Goal: Task Accomplishment & Management: Manage account settings

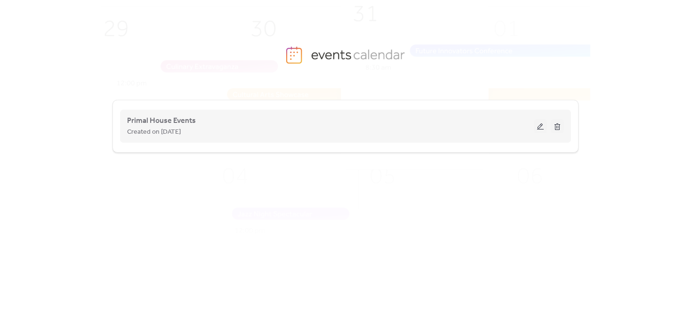
click at [536, 127] on button at bounding box center [540, 126] width 13 height 14
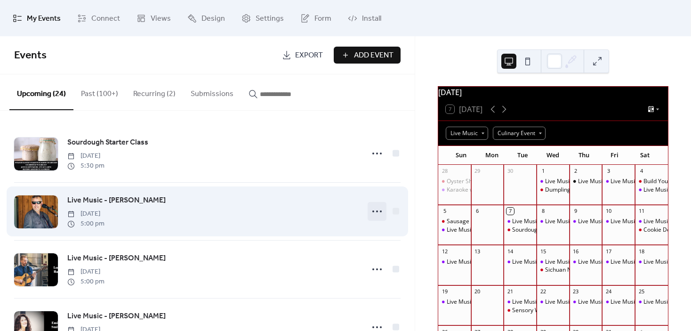
click at [376, 211] on circle at bounding box center [377, 211] width 2 height 2
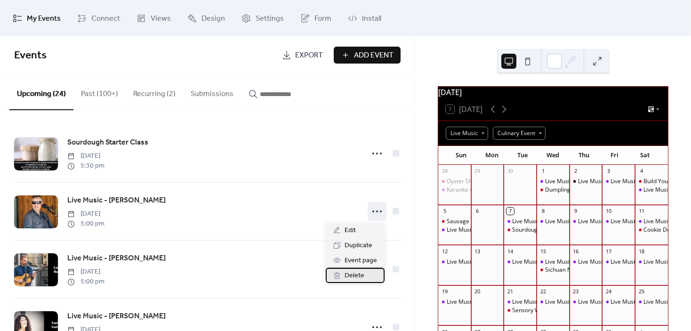
click at [361, 272] on span "Delete" at bounding box center [355, 275] width 20 height 11
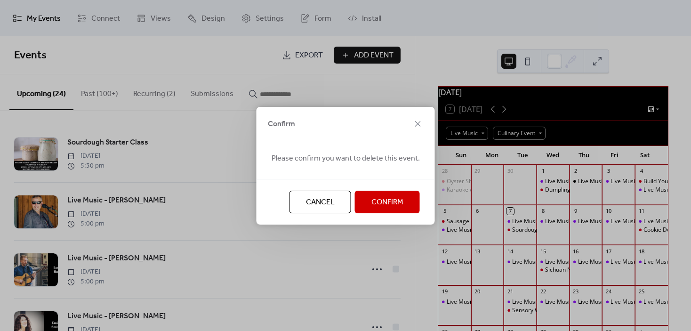
click at [393, 201] on span "Confirm" at bounding box center [387, 202] width 32 height 11
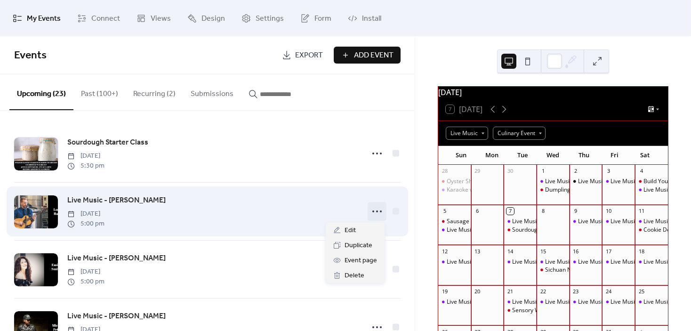
click at [373, 215] on icon at bounding box center [377, 211] width 15 height 15
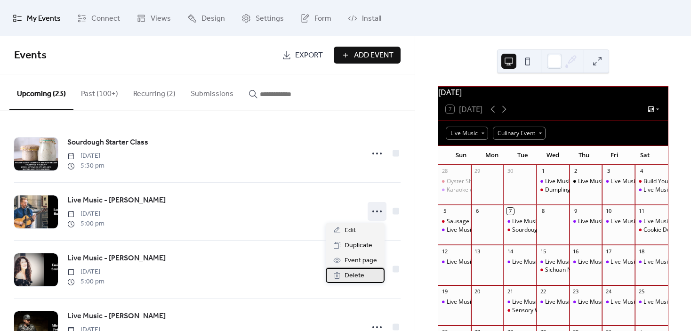
click at [361, 271] on span "Delete" at bounding box center [355, 275] width 20 height 11
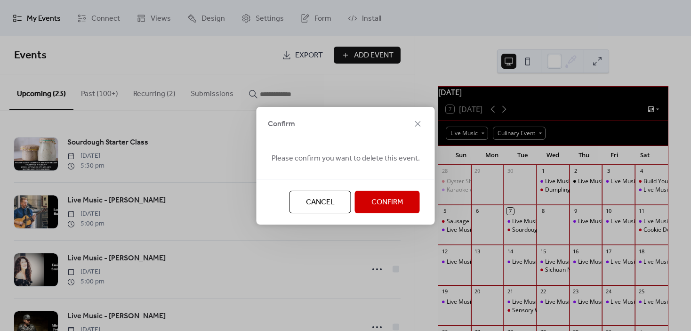
click at [376, 200] on span "Confirm" at bounding box center [387, 202] width 32 height 11
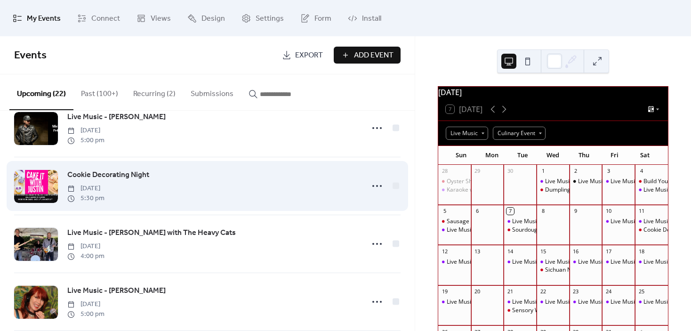
scroll to position [188, 0]
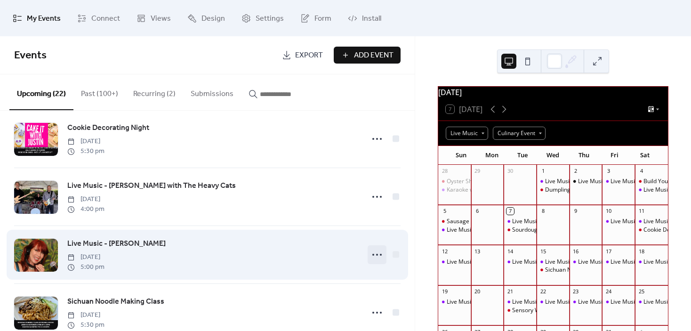
click at [376, 255] on icon at bounding box center [377, 254] width 15 height 15
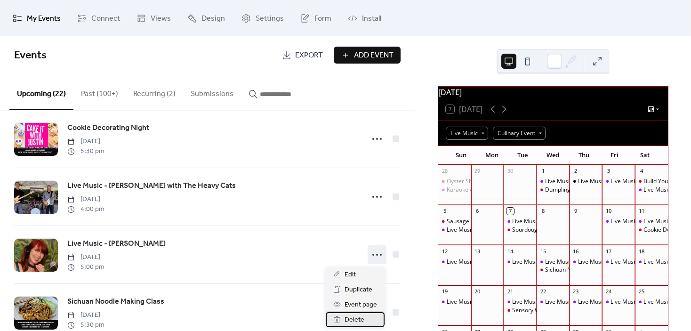
click at [361, 317] on span "Delete" at bounding box center [355, 320] width 20 height 11
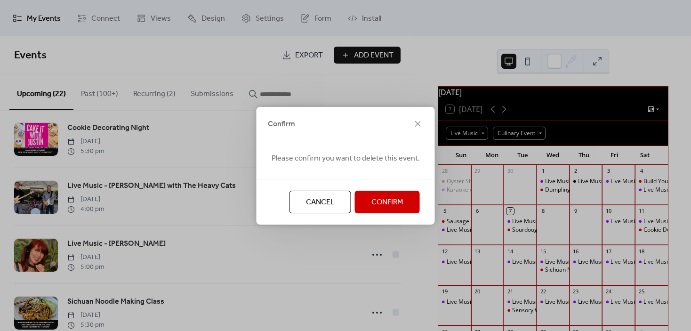
click at [367, 199] on button "Confirm" at bounding box center [387, 202] width 65 height 23
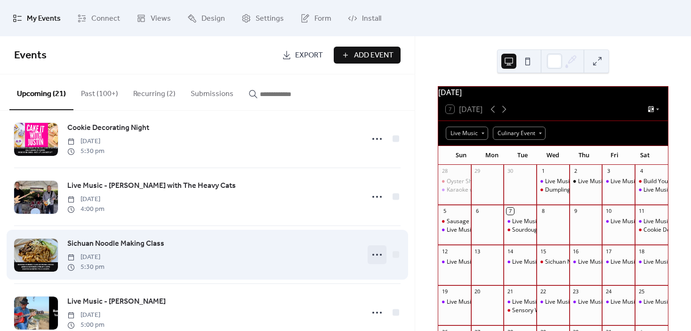
click at [370, 256] on icon at bounding box center [377, 254] width 15 height 15
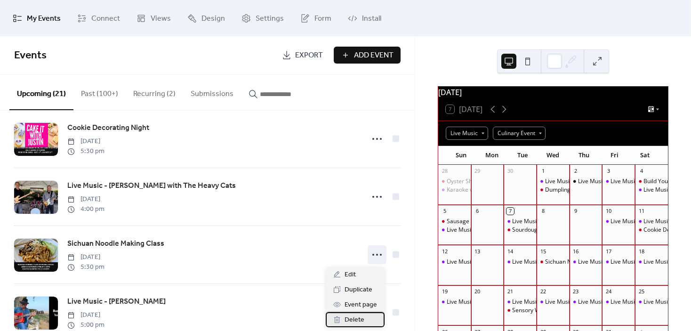
click at [361, 320] on span "Delete" at bounding box center [355, 320] width 20 height 11
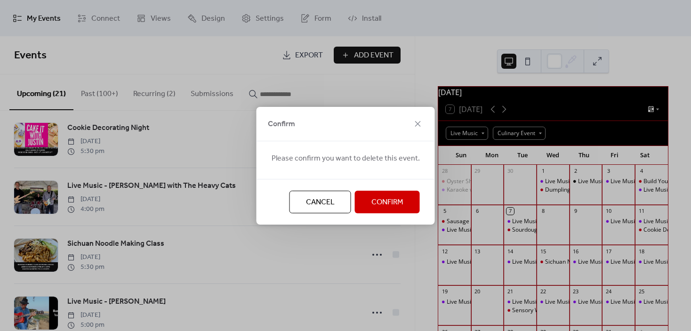
click at [386, 206] on span "Confirm" at bounding box center [387, 202] width 32 height 11
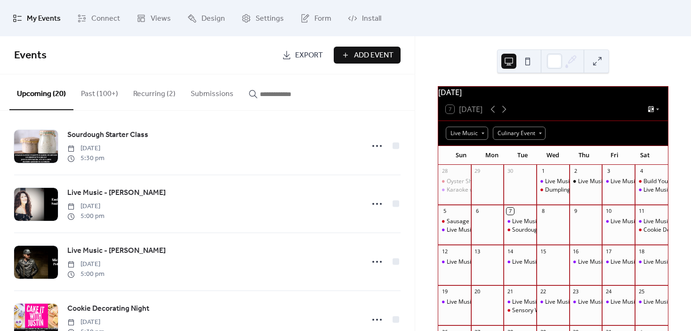
scroll to position [0, 0]
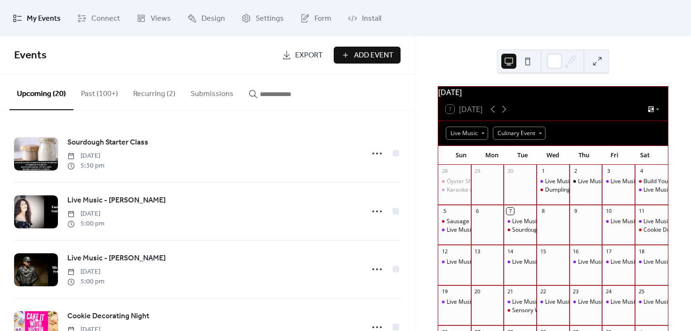
click at [153, 89] on button "Recurring (2)" at bounding box center [154, 91] width 57 height 35
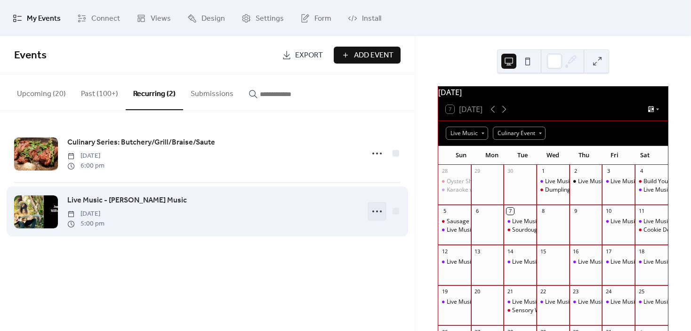
click at [373, 211] on circle at bounding box center [373, 211] width 2 height 2
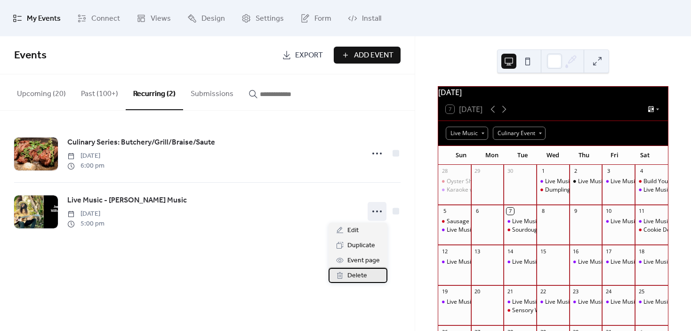
click at [361, 275] on span "Delete" at bounding box center [357, 275] width 20 height 11
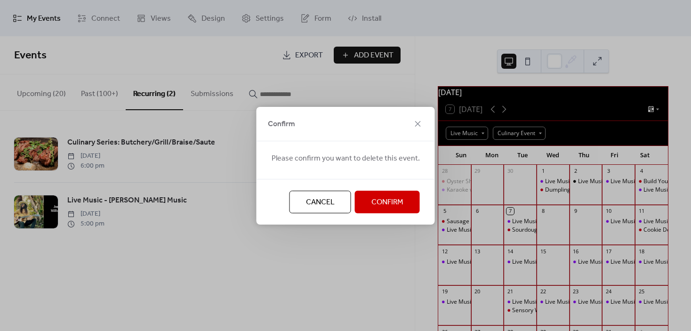
click at [367, 200] on button "Confirm" at bounding box center [387, 202] width 65 height 23
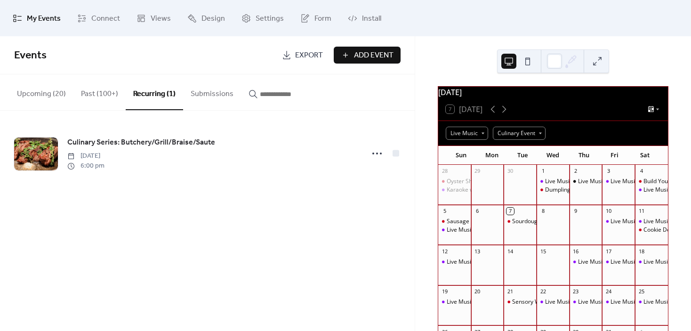
click at [40, 94] on button "Upcoming (20)" at bounding box center [41, 91] width 64 height 35
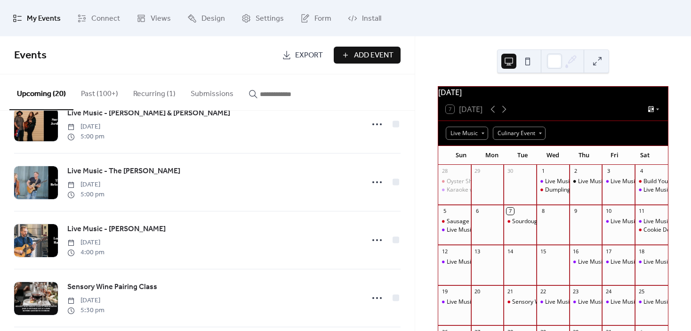
scroll to position [424, 0]
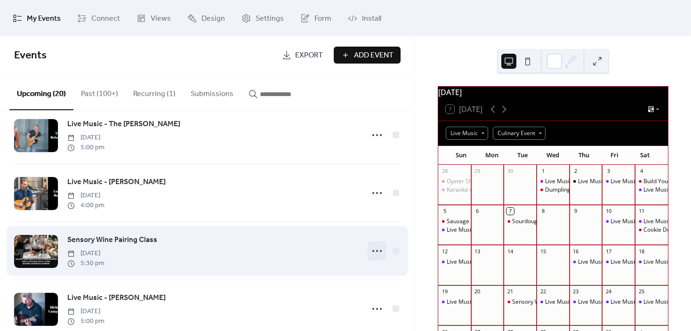
click at [373, 254] on icon at bounding box center [377, 250] width 15 height 15
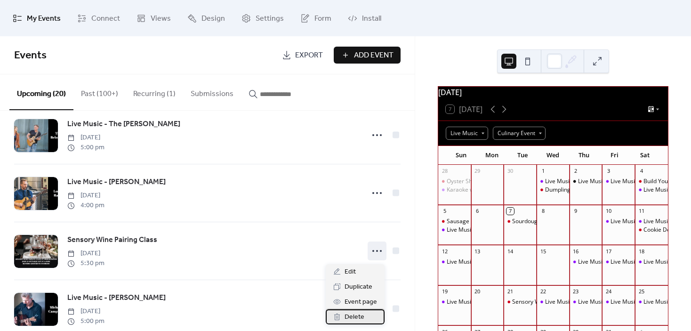
click at [365, 314] on div "Delete" at bounding box center [355, 316] width 59 height 15
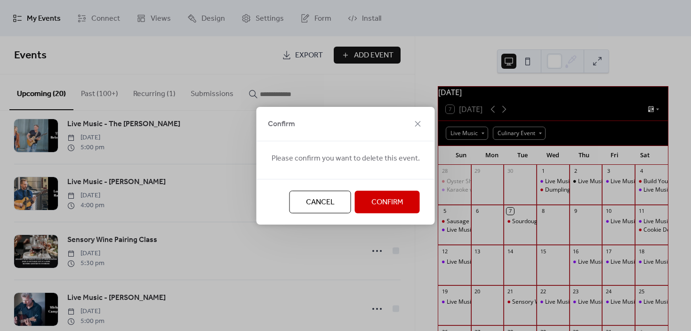
click at [385, 201] on span "Confirm" at bounding box center [387, 202] width 32 height 11
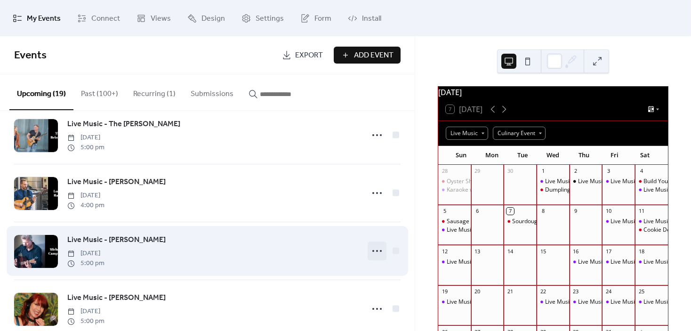
click at [376, 256] on icon at bounding box center [377, 250] width 15 height 15
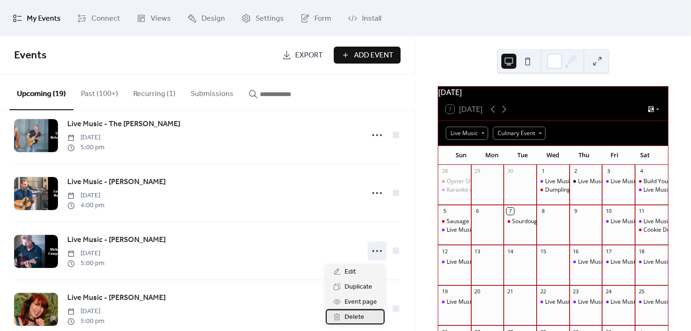
click at [362, 312] on span "Delete" at bounding box center [355, 317] width 20 height 11
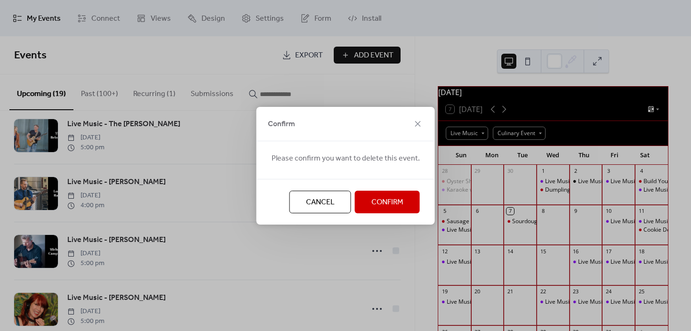
click at [393, 199] on span "Confirm" at bounding box center [387, 202] width 32 height 11
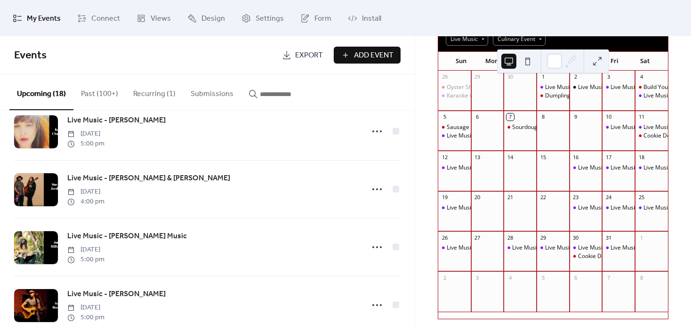
scroll to position [706, 0]
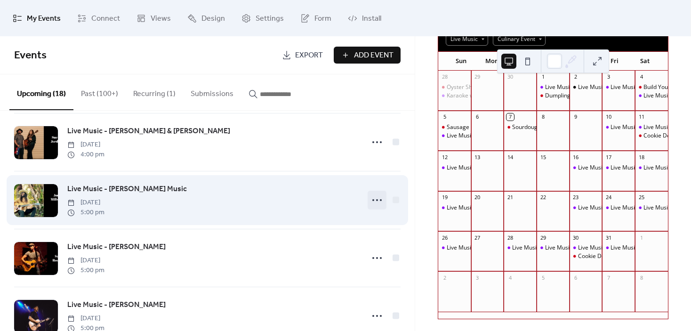
click at [379, 206] on icon at bounding box center [377, 200] width 15 height 15
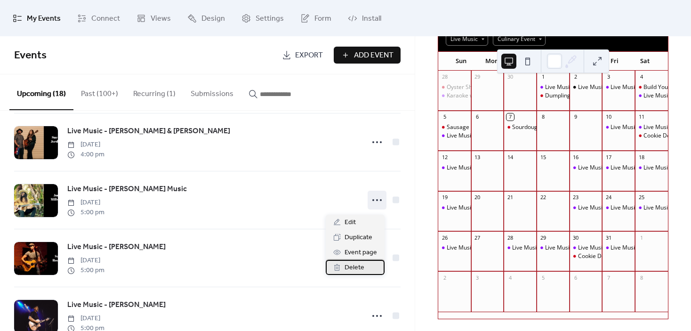
click at [361, 271] on span "Delete" at bounding box center [355, 267] width 20 height 11
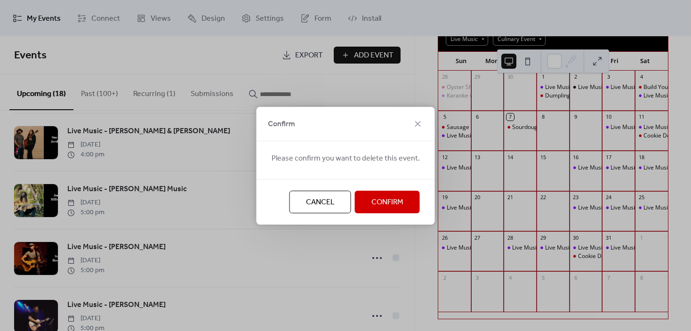
click at [385, 205] on span "Confirm" at bounding box center [387, 202] width 32 height 11
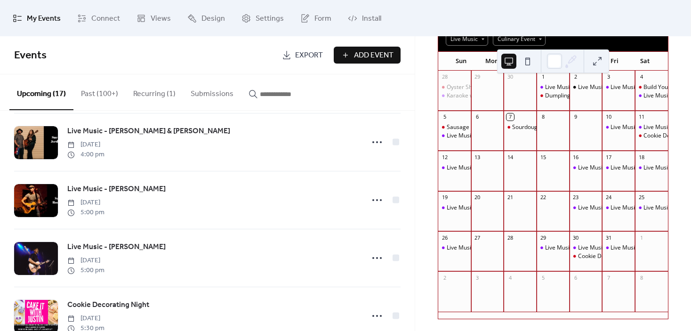
click at [590, 21] on ul "My Events Connect Views Design Settings Form Install" at bounding box center [345, 18] width 679 height 29
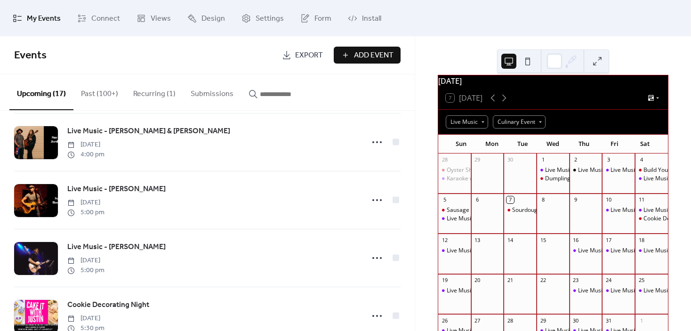
scroll to position [8, 0]
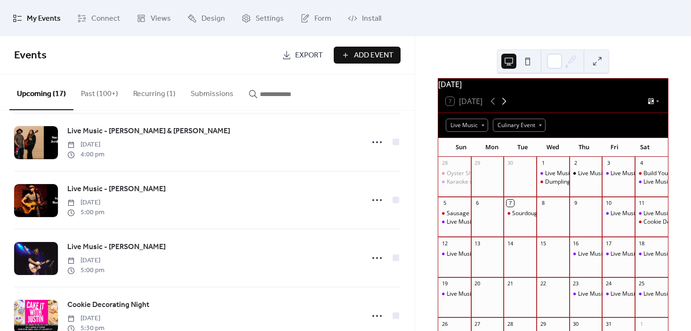
click at [508, 106] on icon at bounding box center [504, 101] width 11 height 11
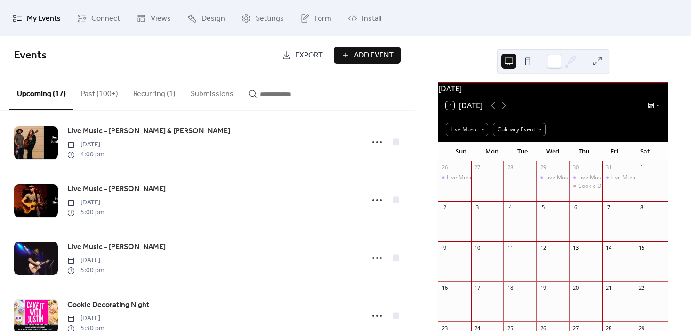
scroll to position [0, 0]
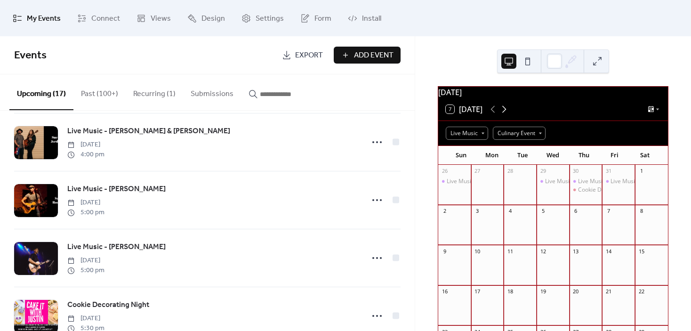
click at [504, 111] on icon at bounding box center [504, 109] width 11 height 11
click at [504, 110] on icon at bounding box center [504, 109] width 11 height 11
click at [495, 111] on icon at bounding box center [493, 109] width 4 height 7
